Goal: Task Accomplishment & Management: Use online tool/utility

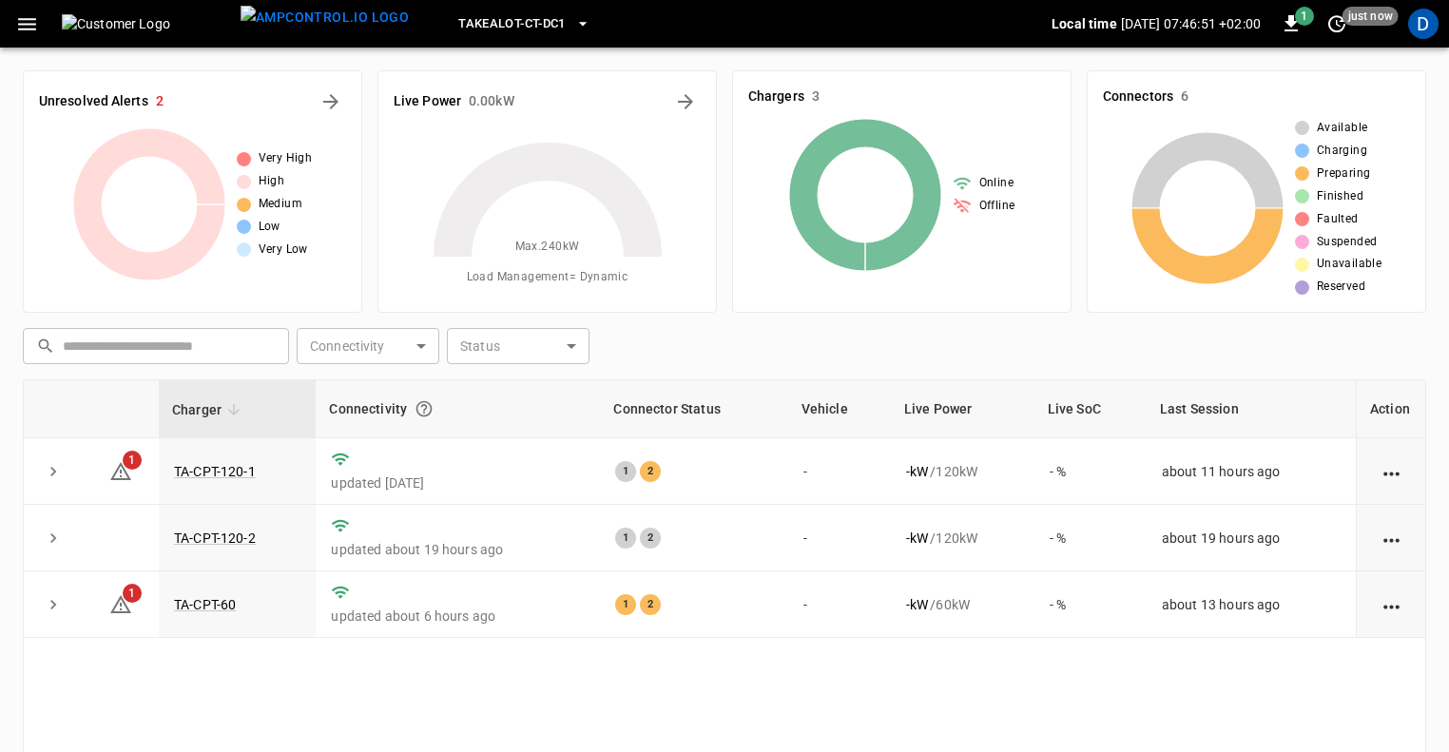
click at [32, 33] on icon "button" at bounding box center [27, 24] width 24 height 24
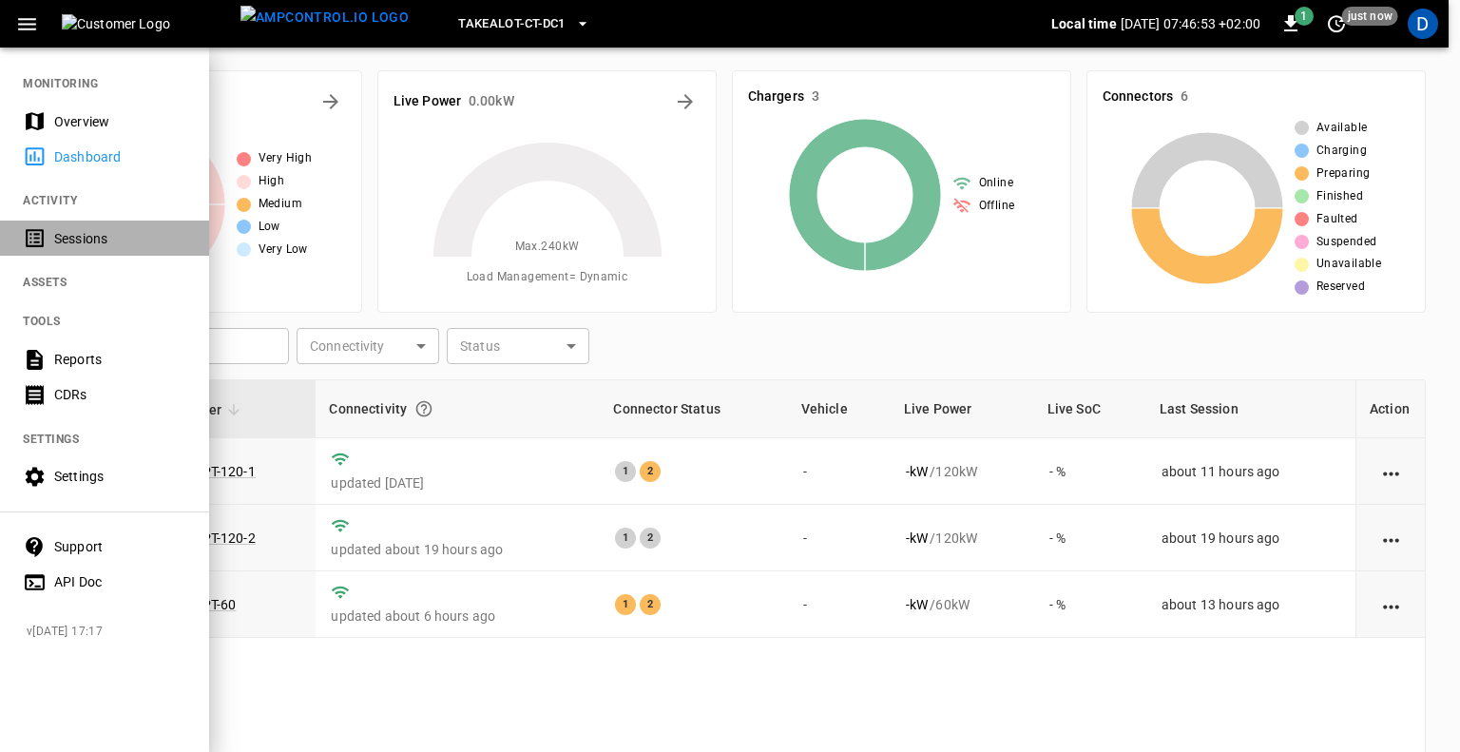
click at [74, 246] on div "Sessions" at bounding box center [120, 238] width 132 height 19
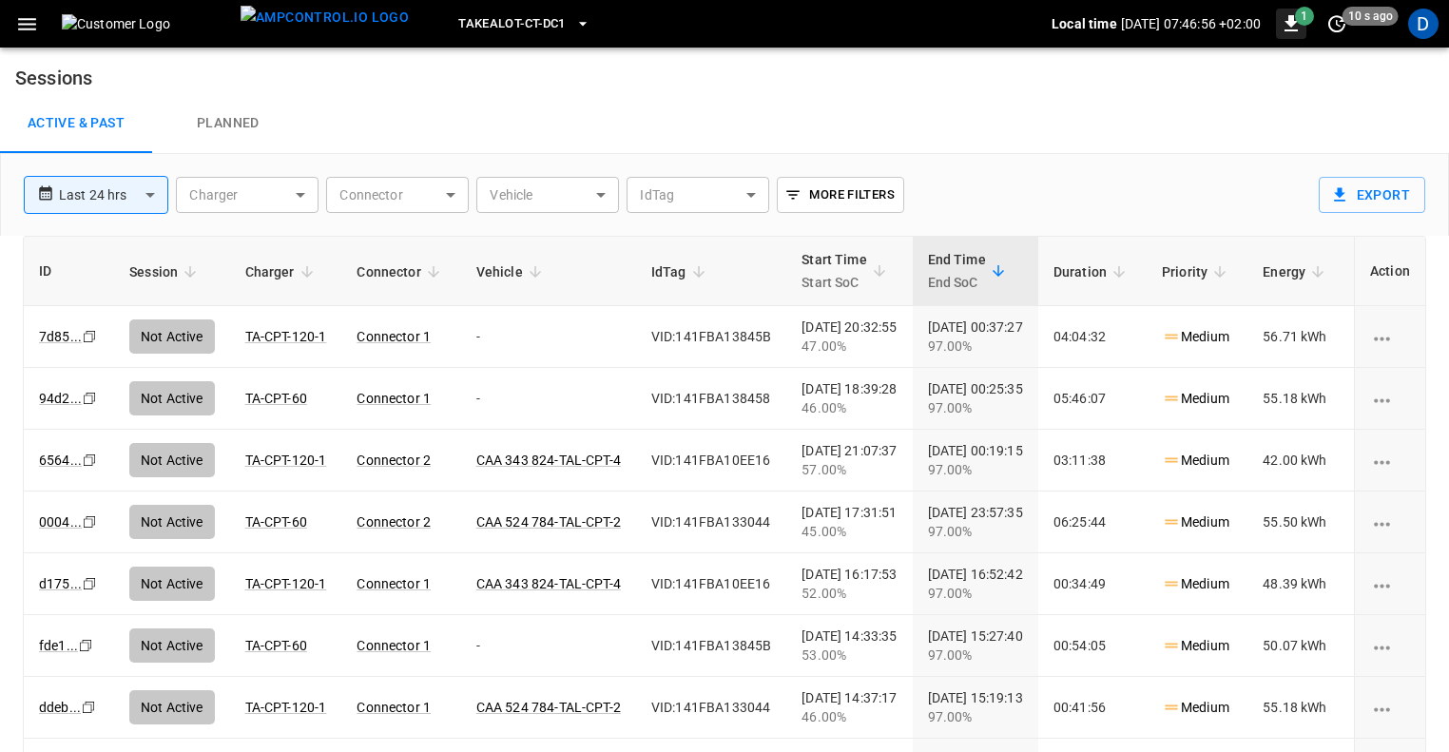
click at [1297, 17] on span "1" at bounding box center [1304, 16] width 19 height 19
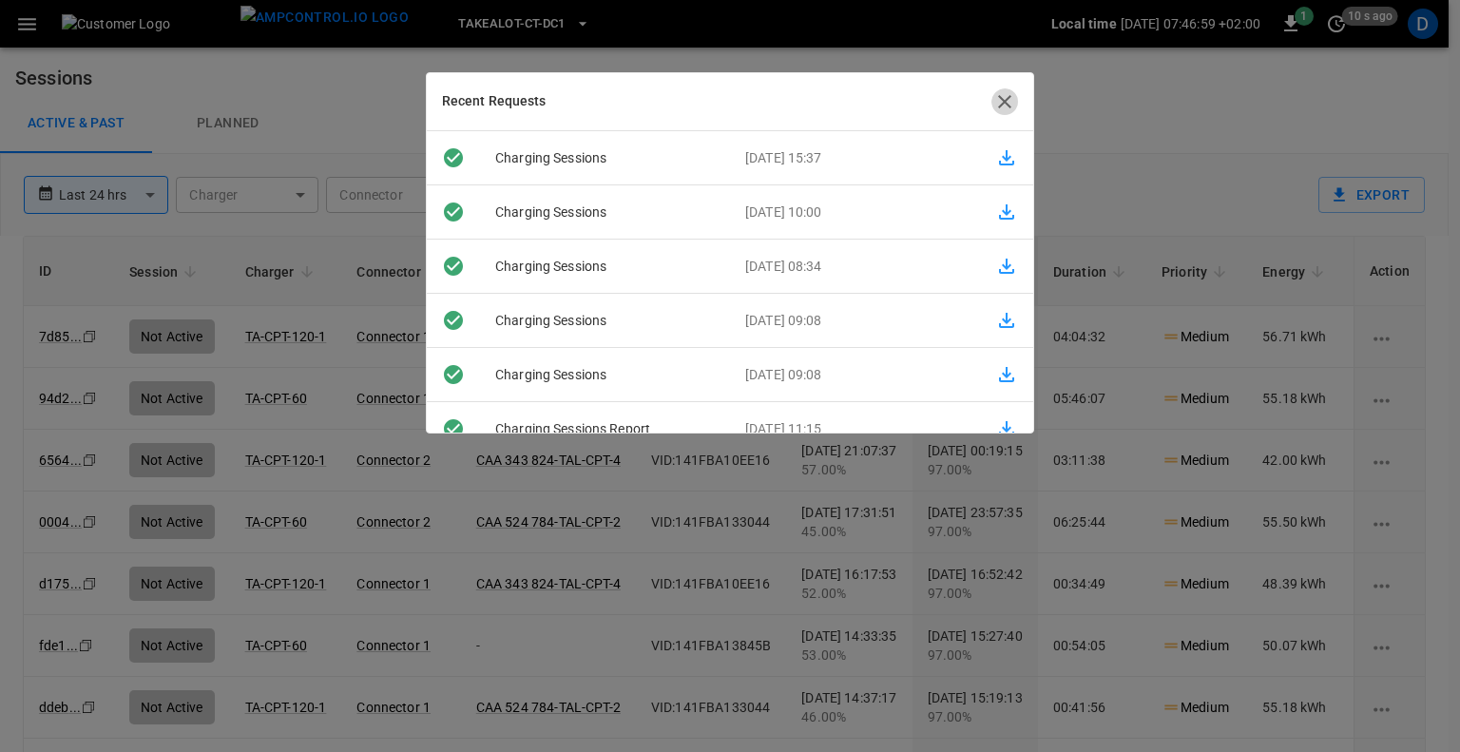
click at [993, 98] on button "button" at bounding box center [1005, 101] width 27 height 27
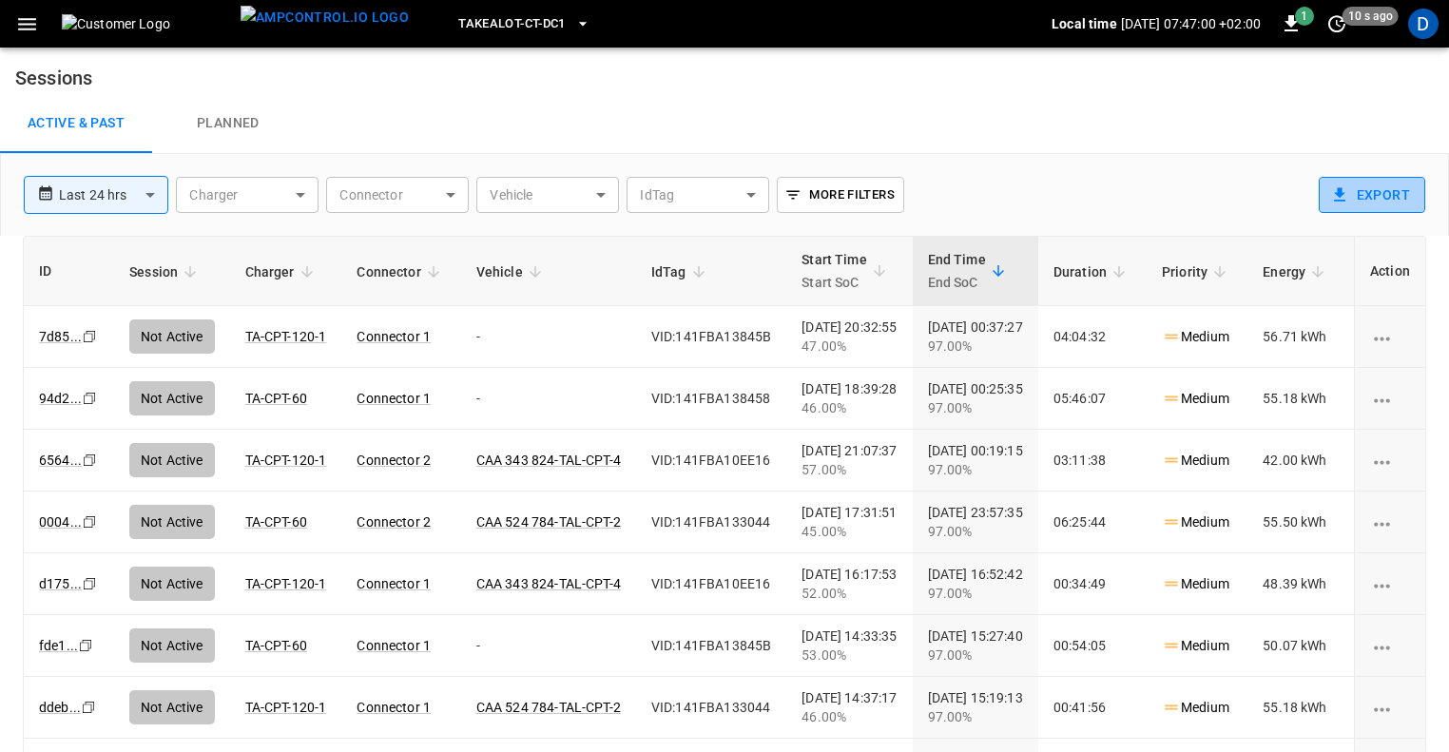
click at [1368, 183] on button "Export" at bounding box center [1372, 195] width 106 height 36
click at [1288, 12] on icon "button" at bounding box center [1291, 23] width 23 height 23
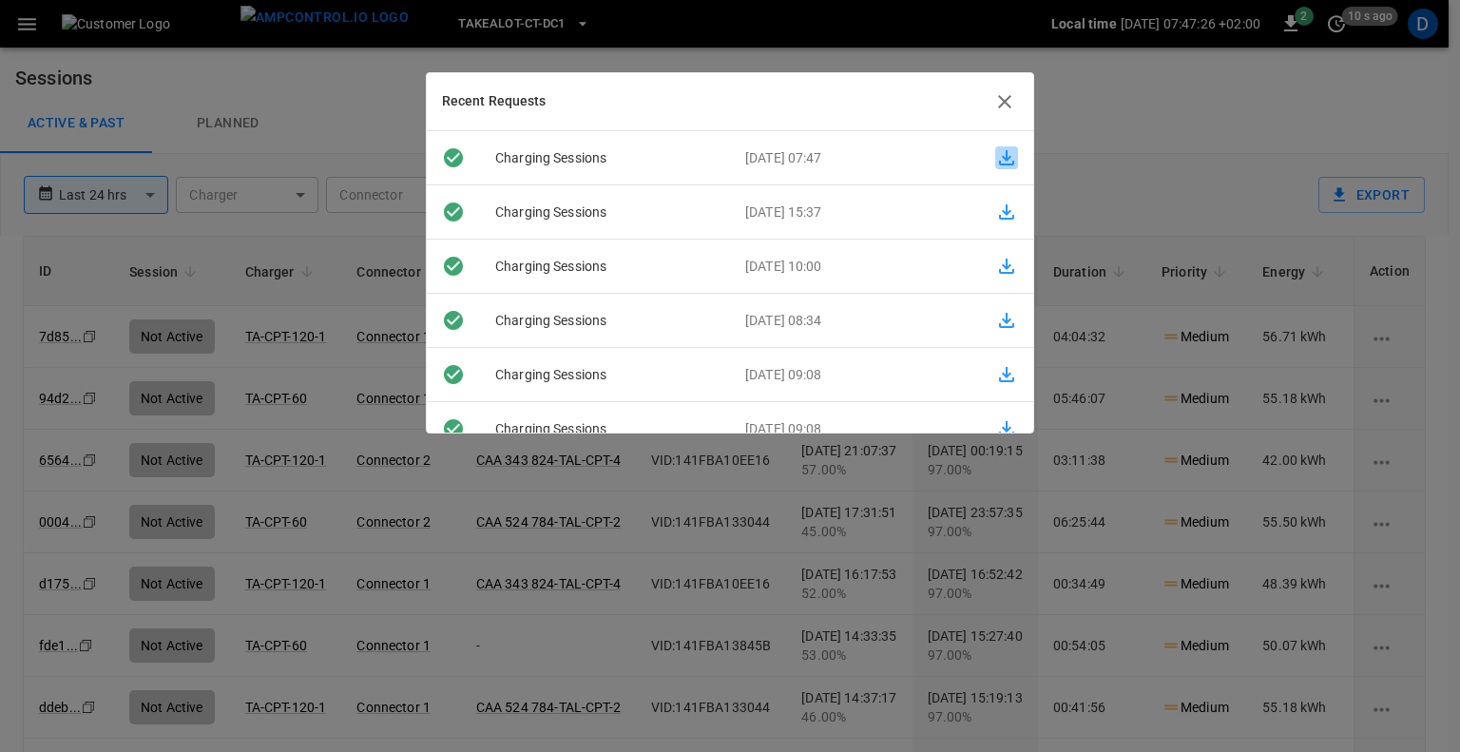
click at [996, 147] on icon "button" at bounding box center [1007, 157] width 23 height 23
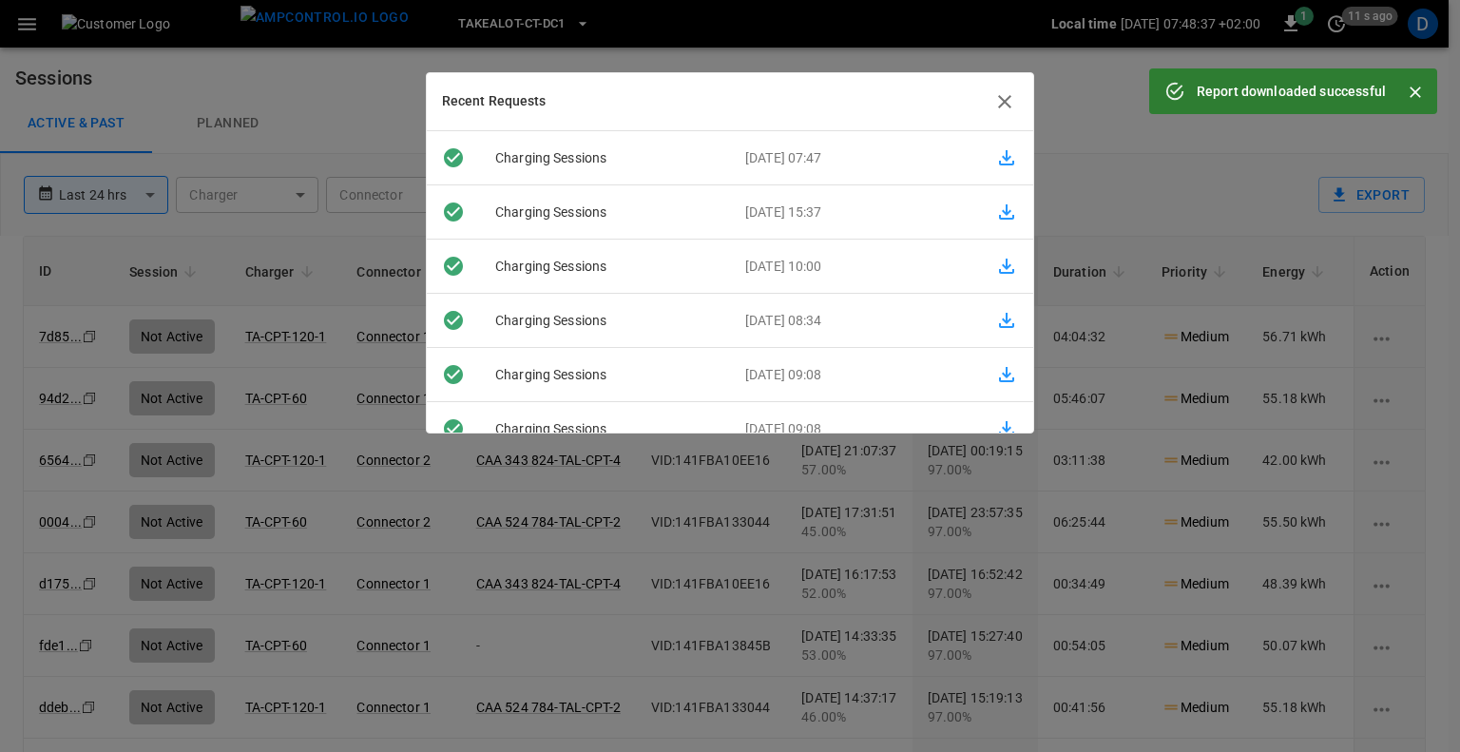
click at [1003, 102] on icon "button" at bounding box center [1004, 101] width 13 height 13
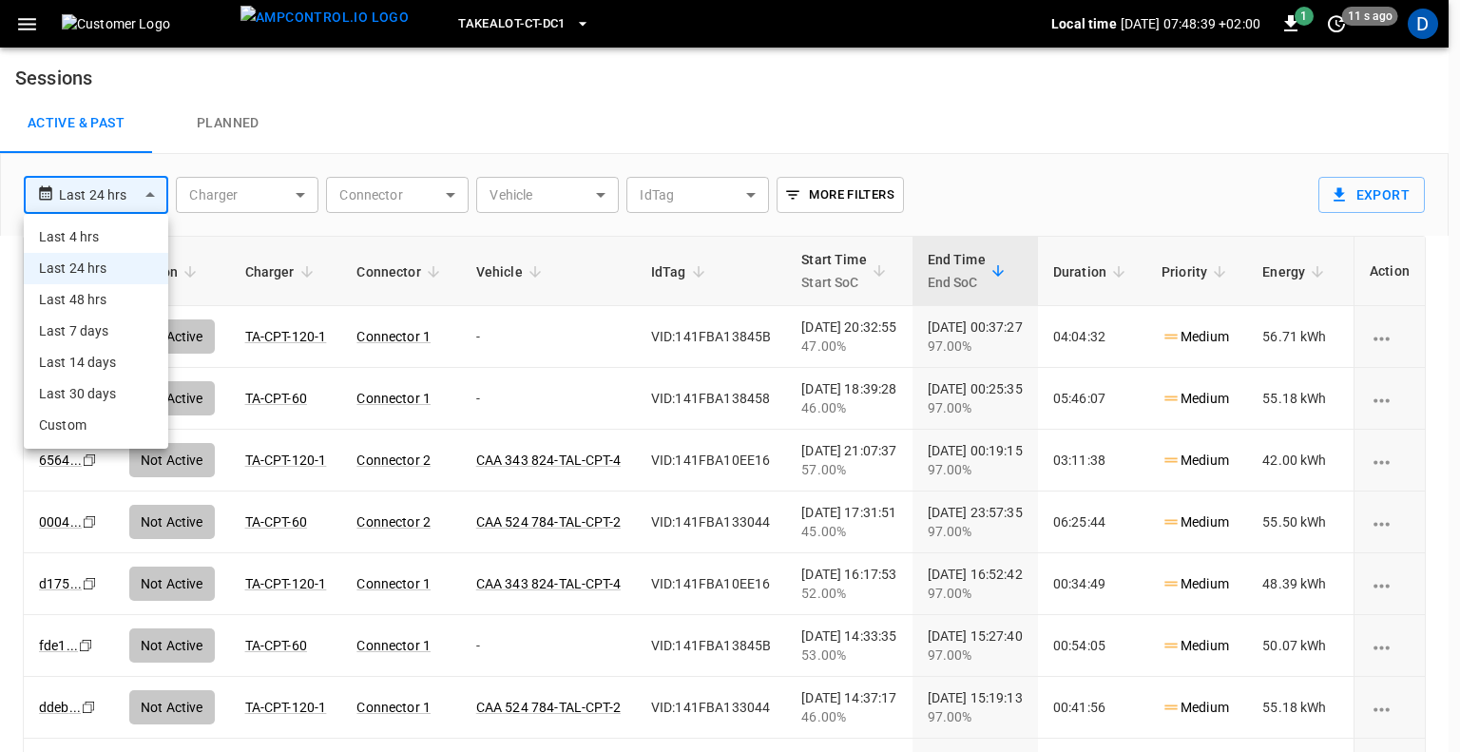
click at [145, 199] on body "**********" at bounding box center [730, 407] width 1460 height 814
click at [108, 331] on li "Last 7 days" at bounding box center [96, 331] width 145 height 31
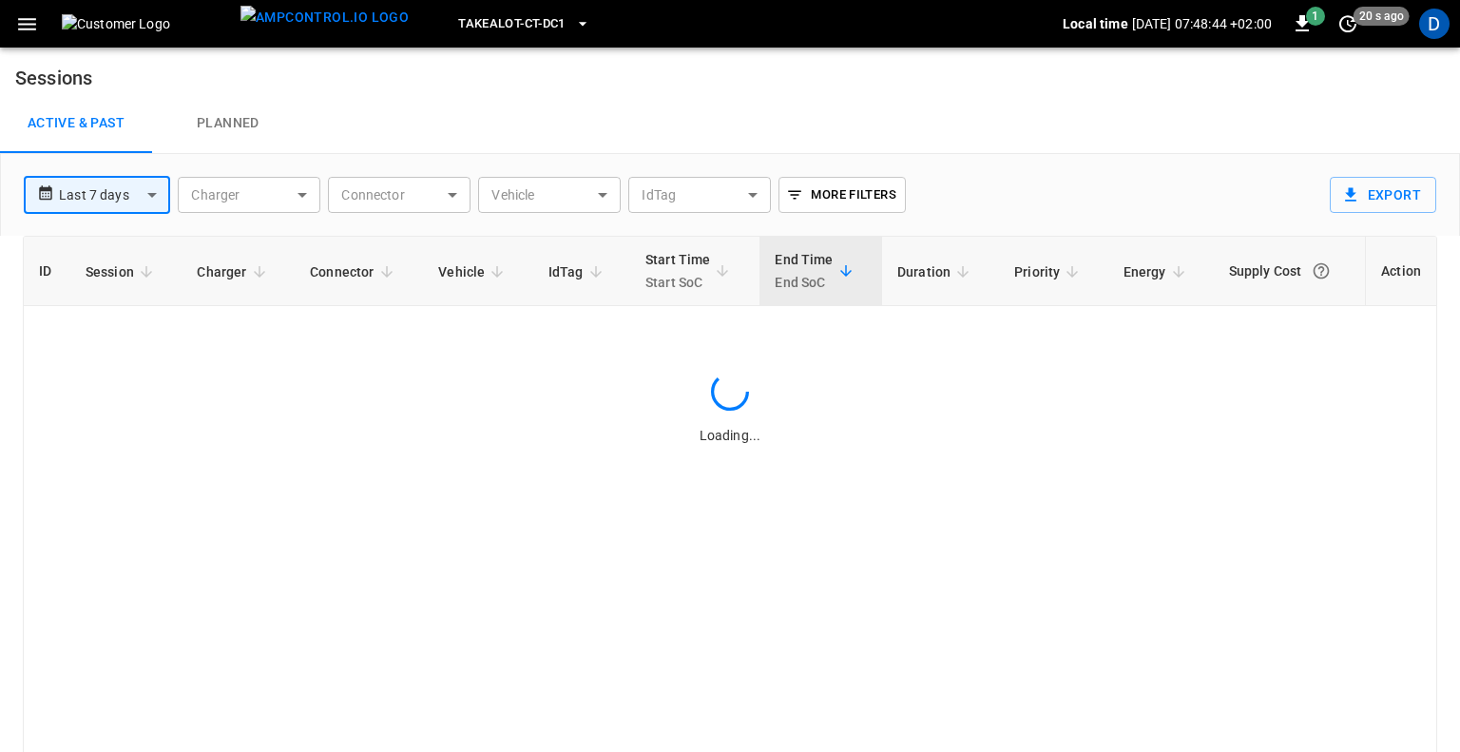
type input "**********"
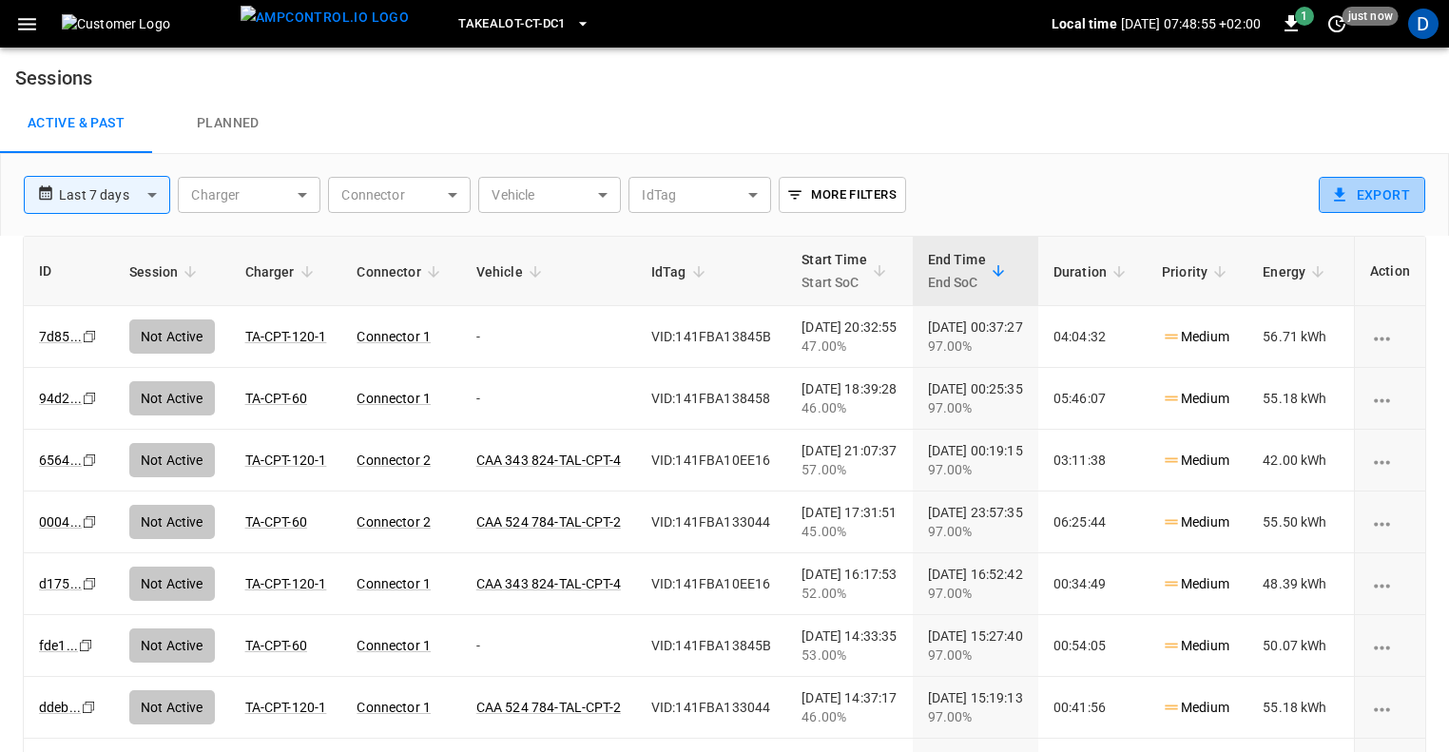
click at [1351, 202] on button "Export" at bounding box center [1372, 195] width 106 height 36
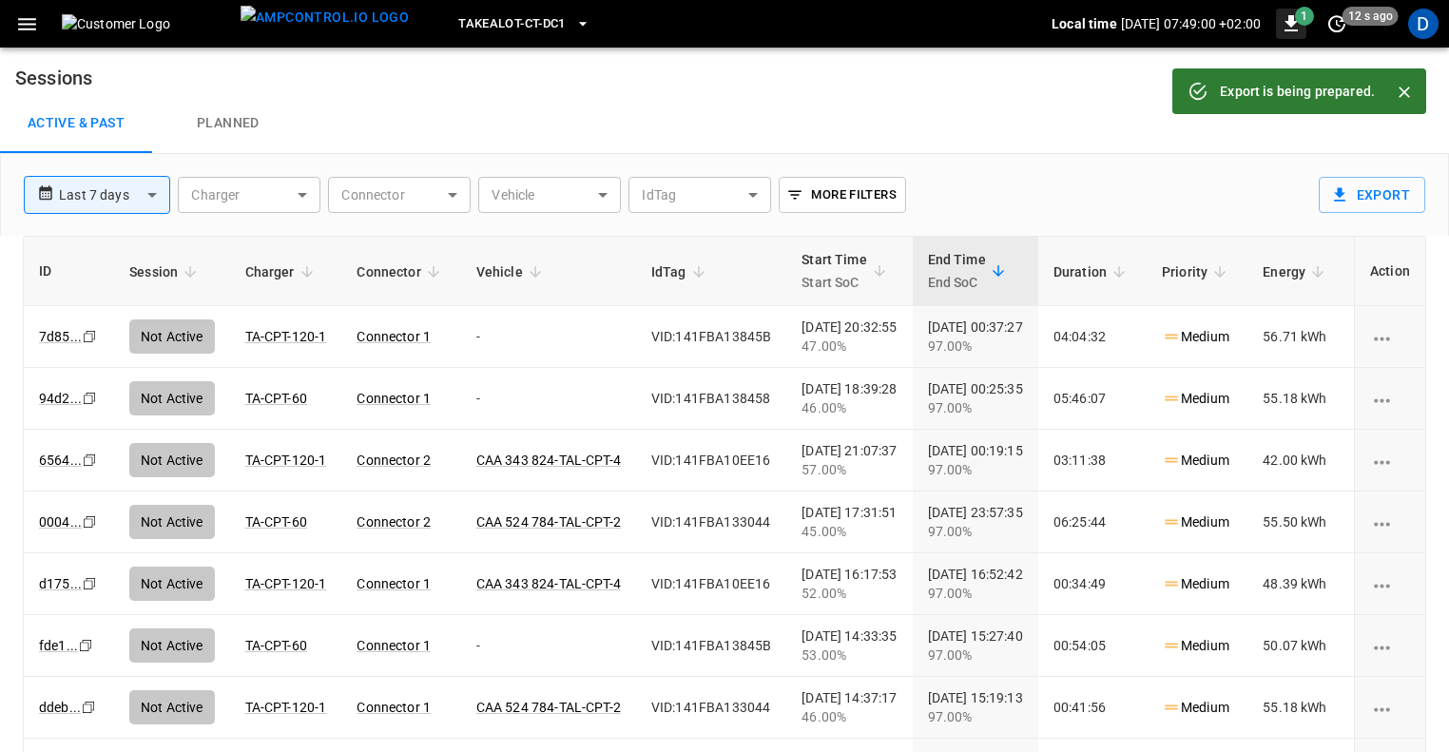
click at [1293, 26] on icon "button" at bounding box center [1291, 23] width 23 height 23
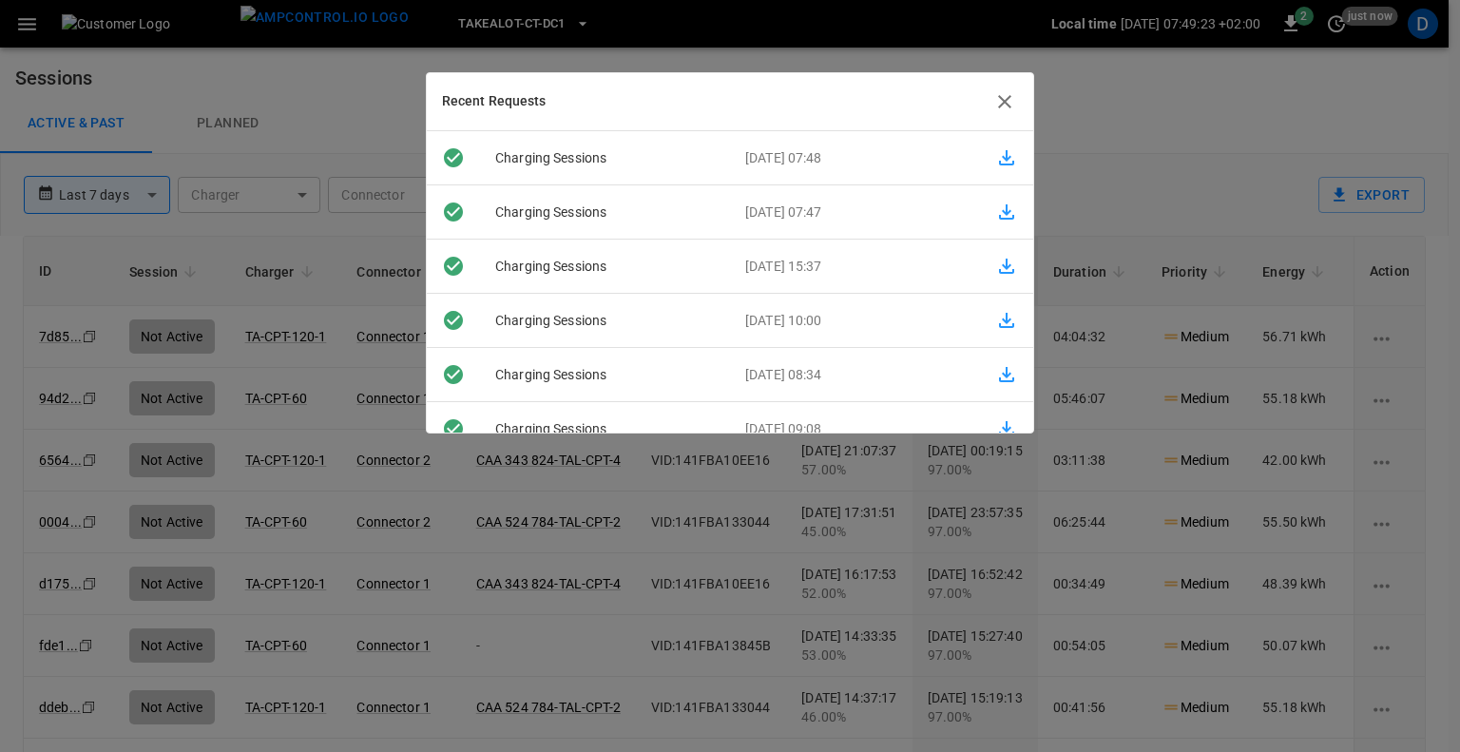
click at [999, 158] on icon "button" at bounding box center [1006, 157] width 15 height 15
